Goal: Download file/media

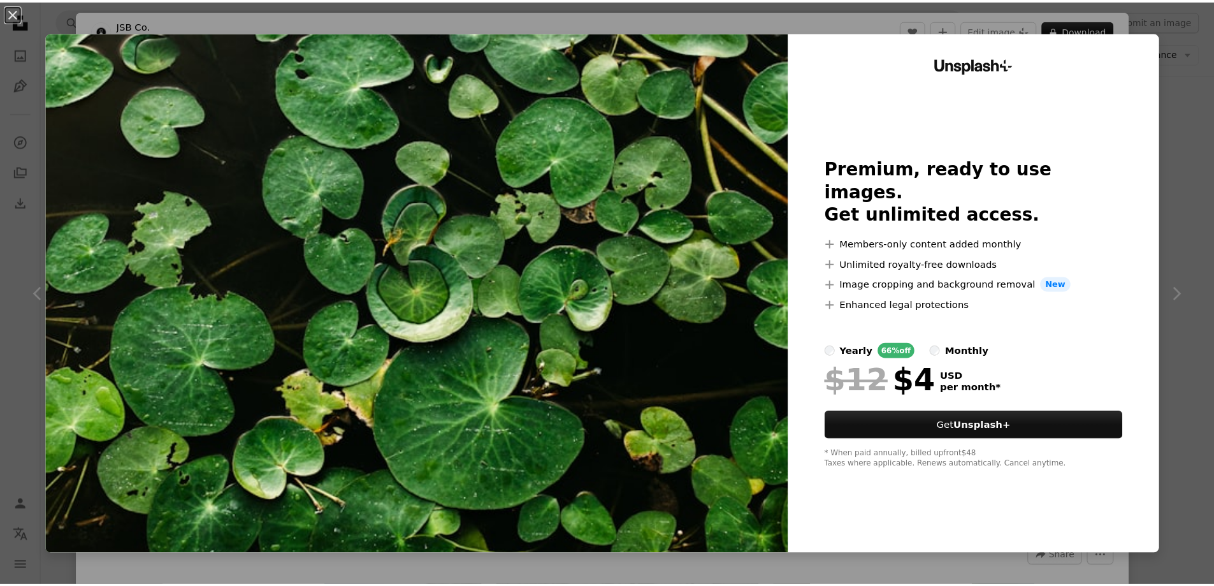
scroll to position [9750, 0]
